Goal: Use online tool/utility: Utilize a website feature to perform a specific function

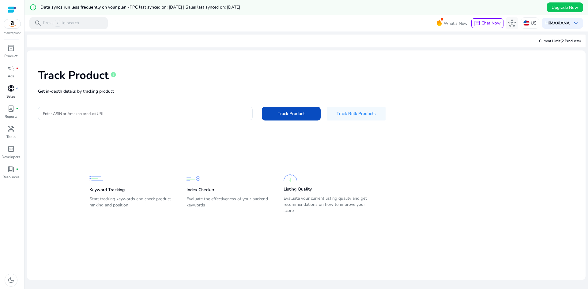
click at [10, 98] on p "Sales" at bounding box center [10, 97] width 9 height 6
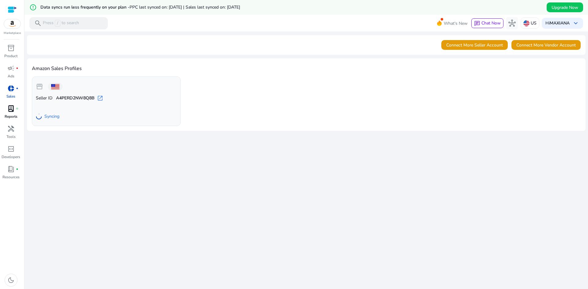
click at [9, 111] on span "lab_profile" at bounding box center [10, 108] width 7 height 7
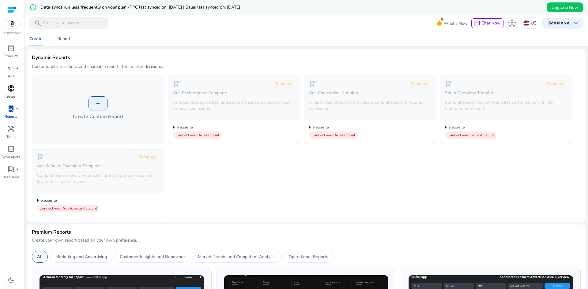
click at [9, 95] on p "Sales" at bounding box center [10, 97] width 9 height 6
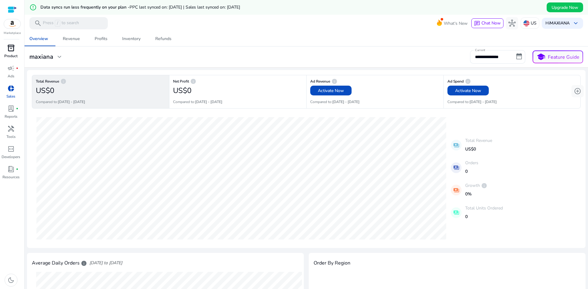
click at [6, 54] on p "Product" at bounding box center [10, 56] width 13 height 6
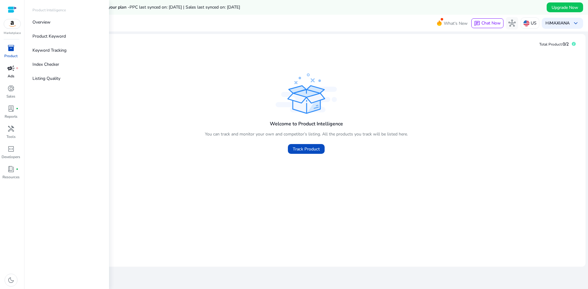
click at [14, 74] on p "Ads" at bounding box center [11, 76] width 7 height 6
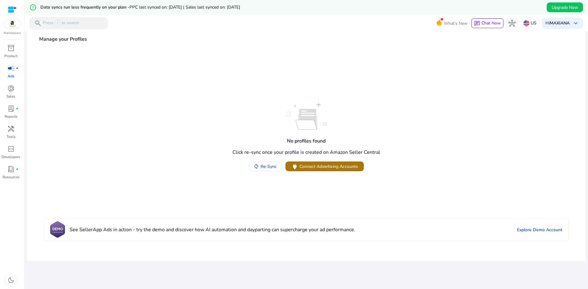
click at [316, 168] on span "Connect Advertising Accounts" at bounding box center [328, 166] width 58 height 6
click at [12, 56] on p "Product" at bounding box center [10, 56] width 13 height 6
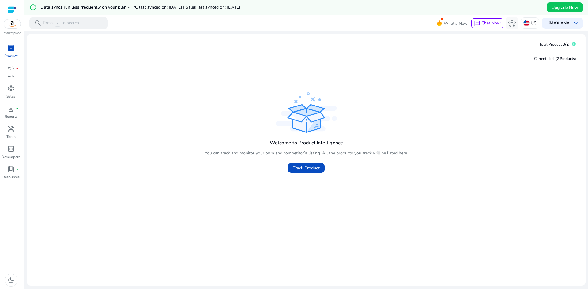
click at [312, 153] on p "You can track and monitor your own and competitor’s listing. All the products y…" at bounding box center [306, 153] width 203 height 6
click at [310, 168] on span "Track Product" at bounding box center [306, 168] width 27 height 6
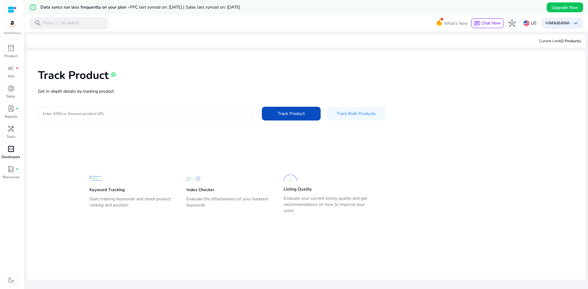
click at [17, 163] on link "code_blocks Developers" at bounding box center [11, 154] width 22 height 20
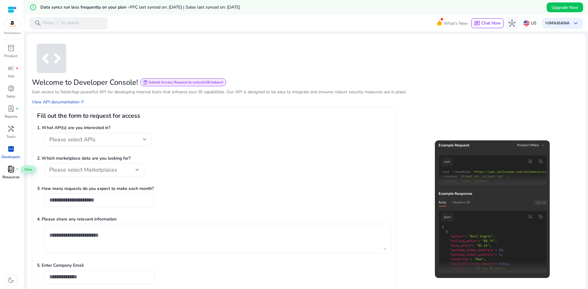
click at [13, 173] on span "book_4" at bounding box center [10, 169] width 7 height 7
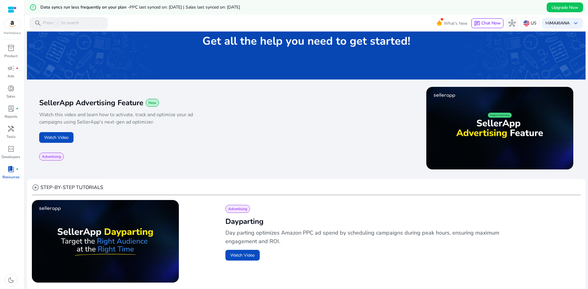
scroll to position [184, 0]
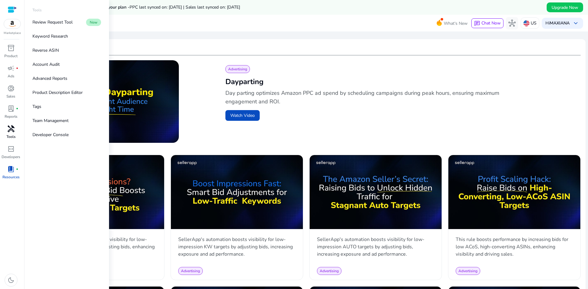
click at [10, 134] on p "Tools" at bounding box center [10, 137] width 9 height 6
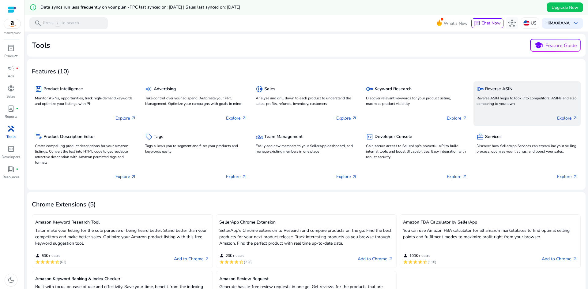
click at [543, 101] on p "Reverse ASIN helps to look into competitors' ASINs and also comparing to your o…" at bounding box center [526, 100] width 101 height 11
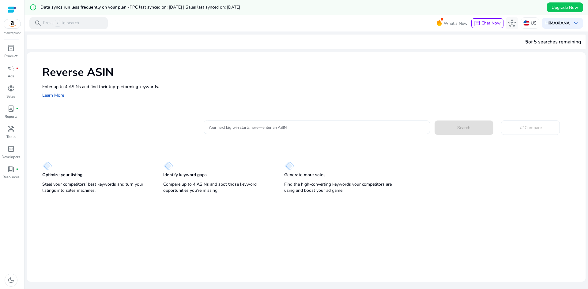
click at [275, 129] on input "Your next big win starts here—enter an ASIN" at bounding box center [316, 127] width 216 height 7
